Goal: Information Seeking & Learning: Learn about a topic

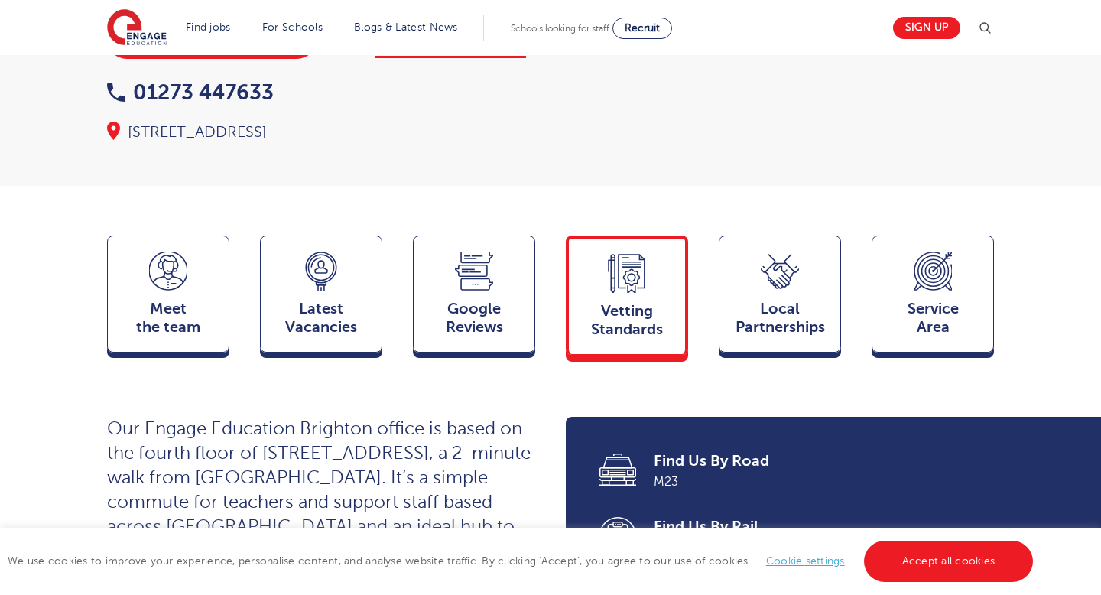
scroll to position [217, 0]
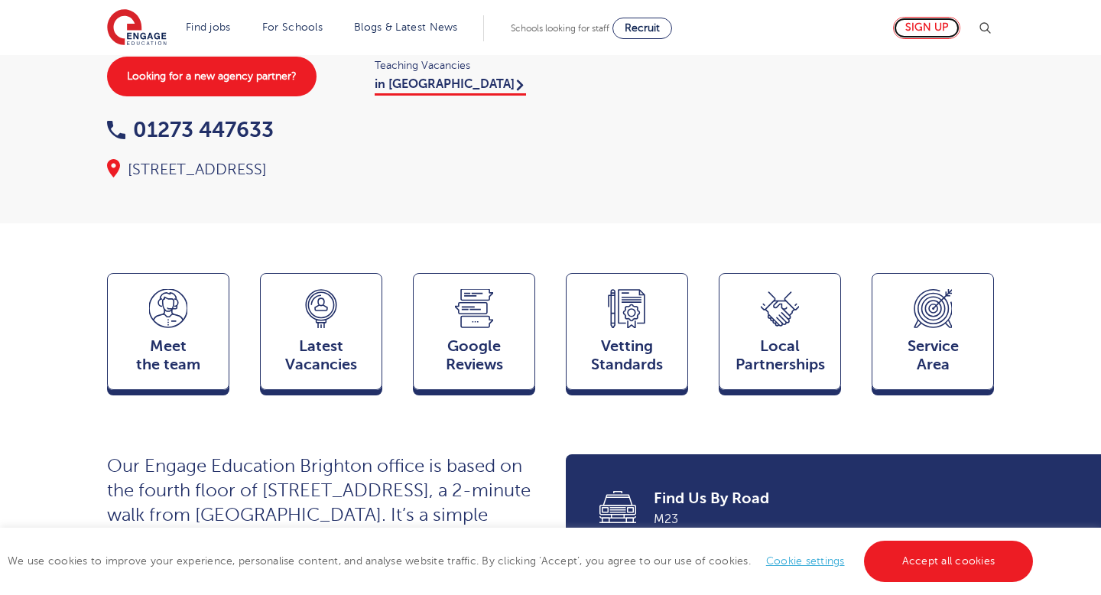
click at [924, 34] on link "Sign up" at bounding box center [926, 28] width 67 height 22
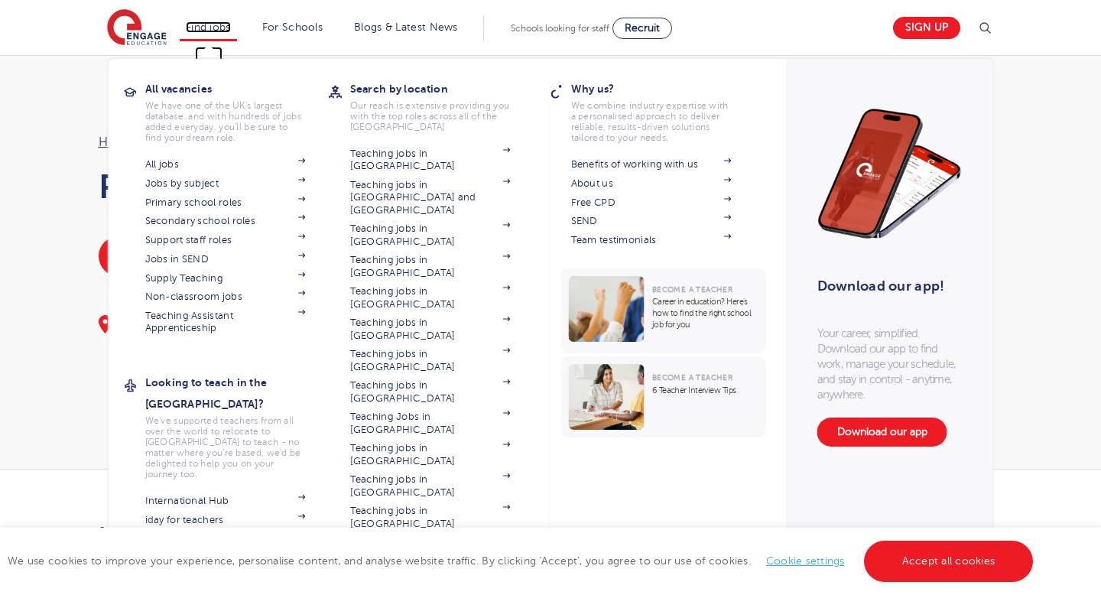
click at [201, 23] on link "Find jobs" at bounding box center [208, 26] width 45 height 11
click at [184, 278] on link "Supply Teaching" at bounding box center [225, 278] width 161 height 12
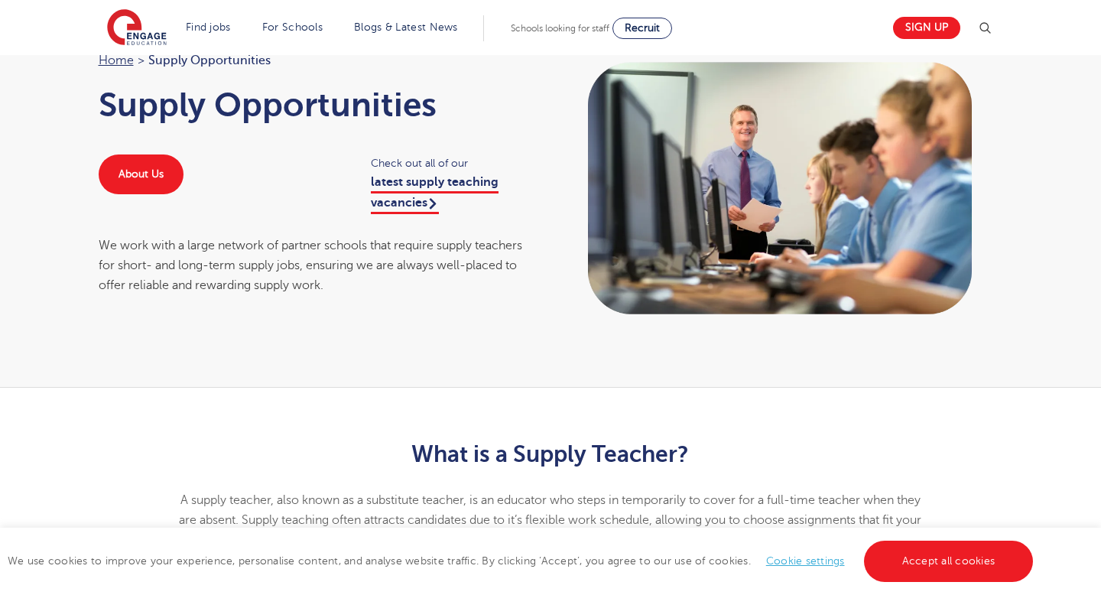
scroll to position [93, 0]
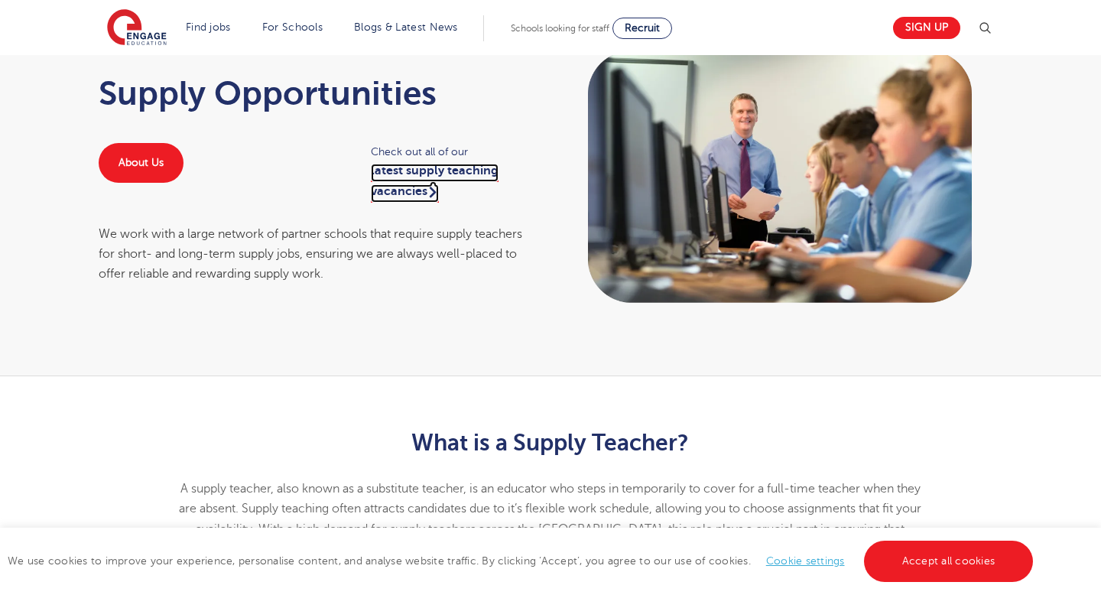
click at [423, 178] on link "latest supply teaching vacancies" at bounding box center [435, 183] width 128 height 38
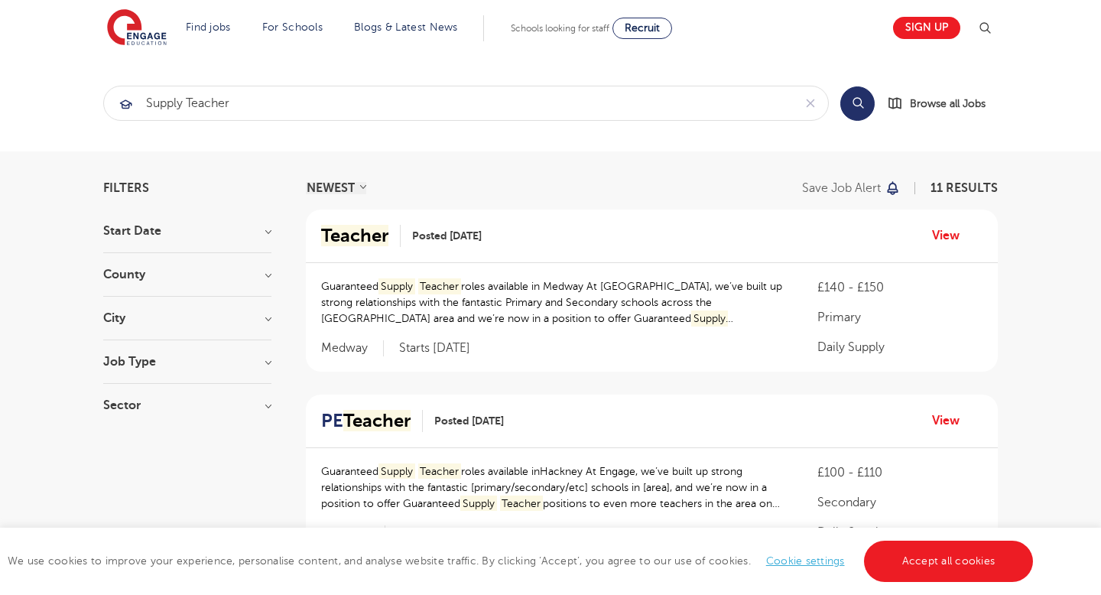
click at [263, 278] on h3 "County" at bounding box center [187, 274] width 168 height 12
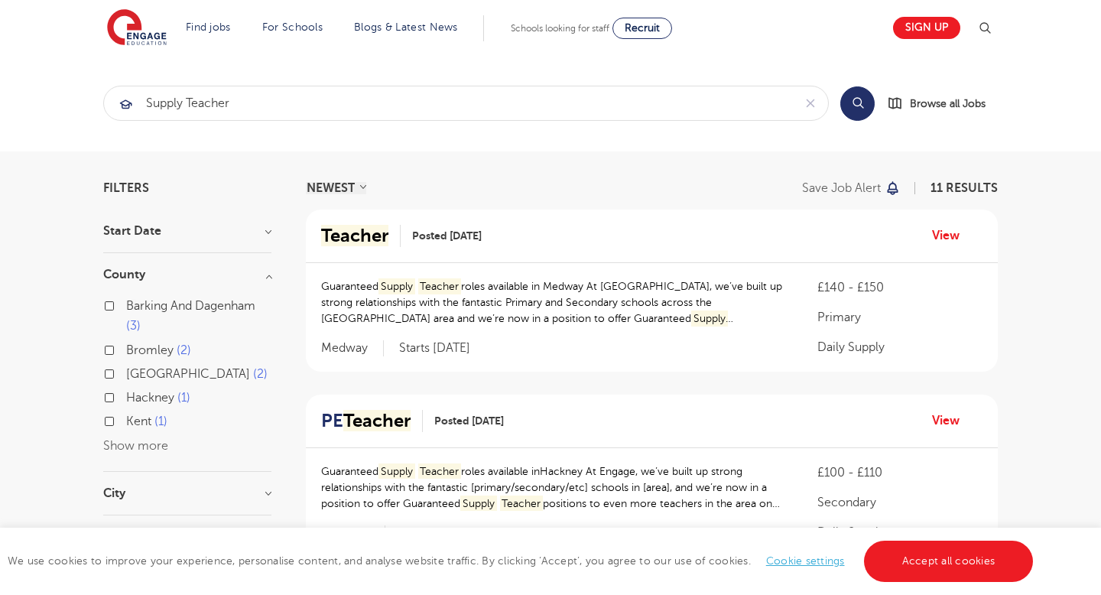
click at [166, 375] on span "[GEOGRAPHIC_DATA]" at bounding box center [188, 374] width 124 height 14
click at [136, 375] on input "[GEOGRAPHIC_DATA] 2" at bounding box center [131, 372] width 10 height 10
